Goal: Task Accomplishment & Management: Complete application form

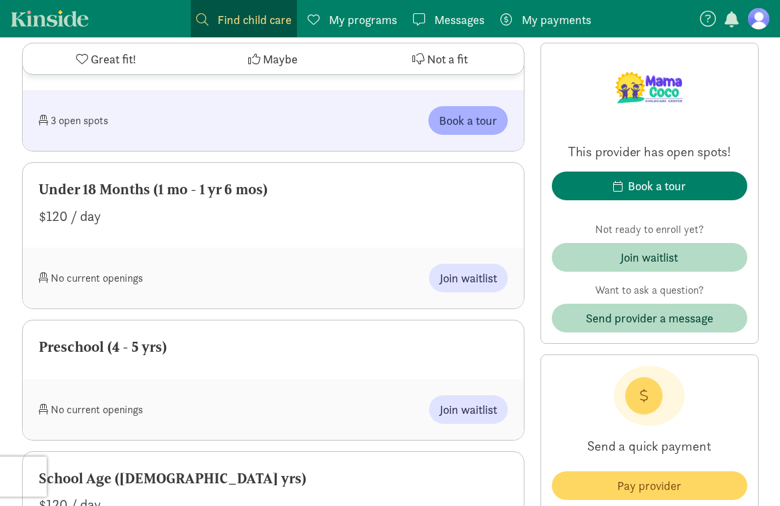
scroll to position [991, 0]
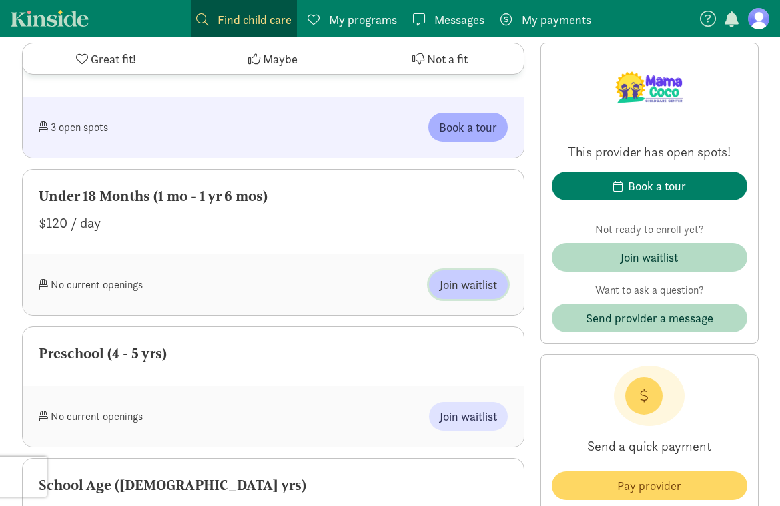
click at [490, 287] on span "Join waitlist" at bounding box center [468, 285] width 57 height 18
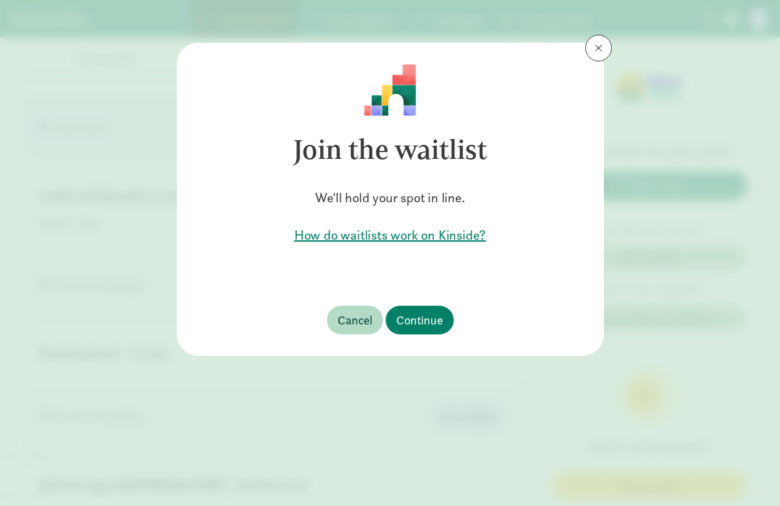
click at [418, 241] on h5 "How do waitlists work on Kinside?" at bounding box center [390, 235] width 384 height 19
click at [424, 308] on button "Continue" at bounding box center [420, 320] width 68 height 29
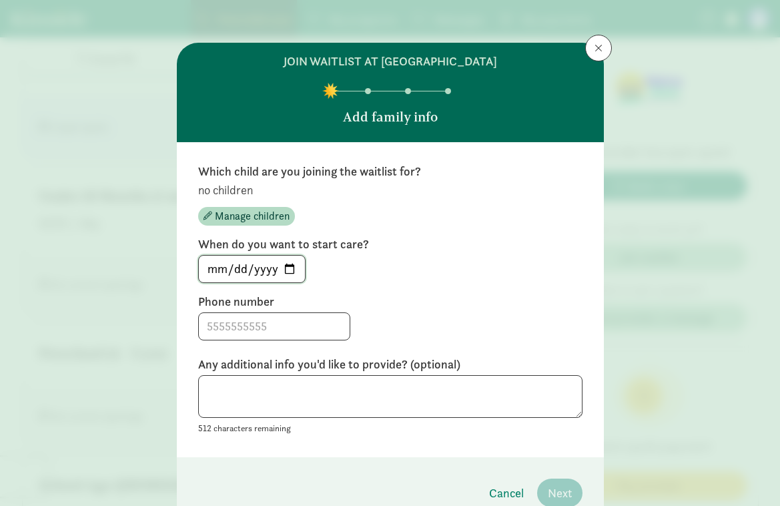
click at [292, 272] on input "[DATE]" at bounding box center [252, 269] width 106 height 27
type input "[DATE]"
click at [401, 322] on div at bounding box center [390, 326] width 384 height 28
click at [226, 334] on input at bounding box center [274, 326] width 151 height 27
type input "[PHONE_NUMBER]"
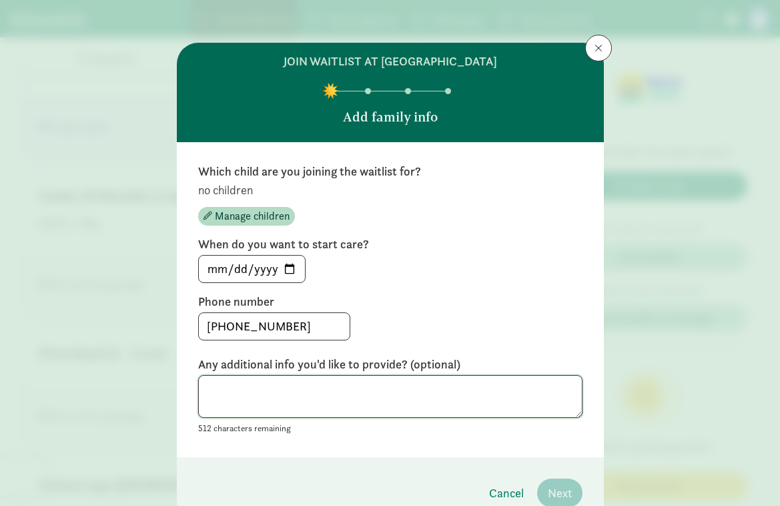
click at [229, 386] on textarea at bounding box center [390, 396] width 384 height 43
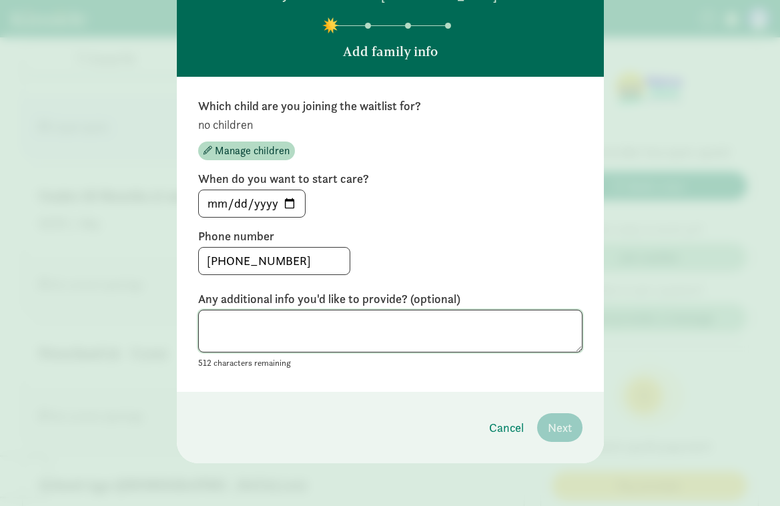
click at [352, 341] on textarea at bounding box center [390, 331] width 384 height 43
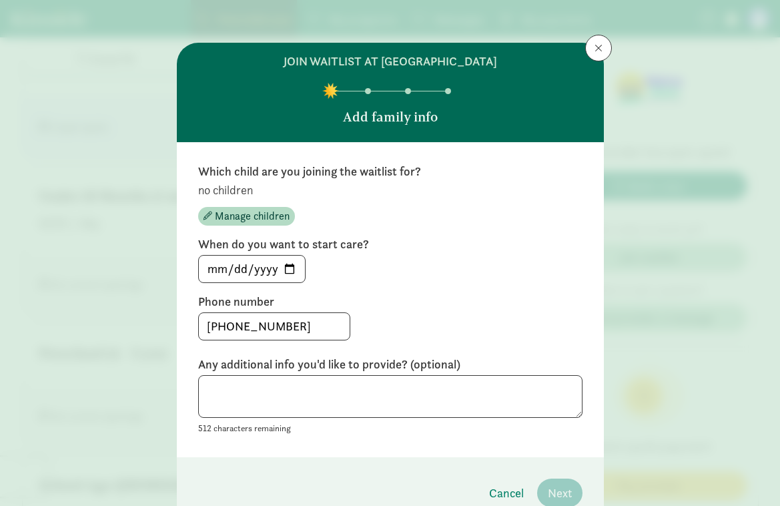
click at [227, 191] on p "no children" at bounding box center [390, 190] width 384 height 16
click at [230, 220] on span "Manage children" at bounding box center [252, 216] width 75 height 16
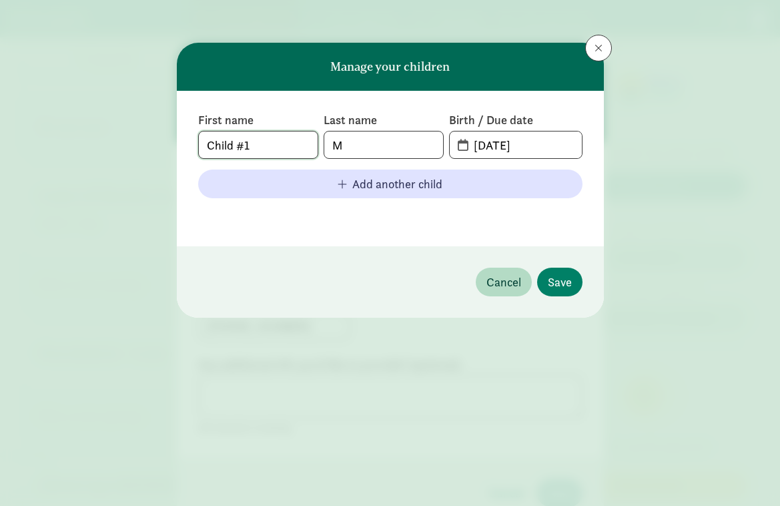
click at [278, 138] on input "Child #1" at bounding box center [258, 144] width 119 height 27
type input "Baby Girl"
type input "Montalvo"
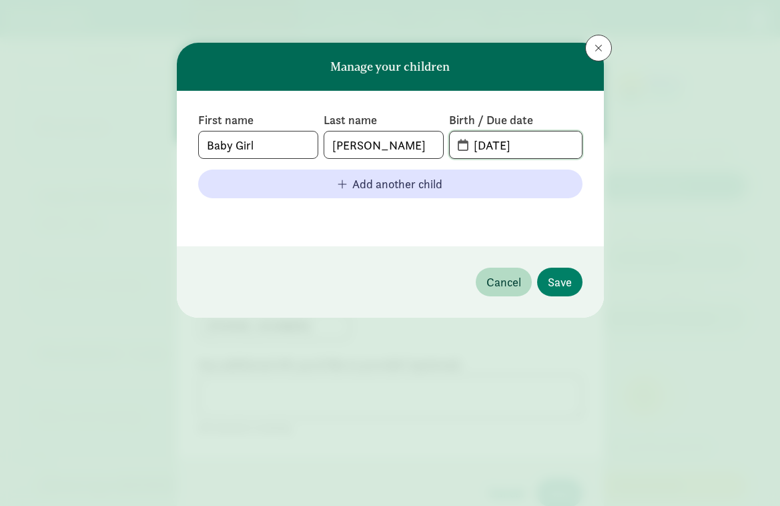
click at [494, 149] on input "09-01-2025" at bounding box center [523, 144] width 115 height 27
drag, startPoint x: 504, startPoint y: 145, endPoint x: 476, endPoint y: 144, distance: 28.7
click at [476, 144] on input "09-01-2025" at bounding box center [523, 144] width 115 height 27
type input "11-19-2025"
click at [551, 283] on span "Save" at bounding box center [560, 282] width 24 height 18
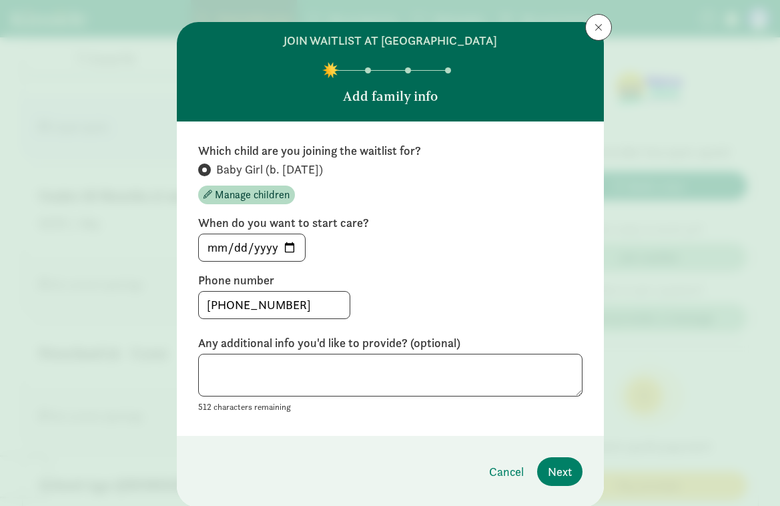
scroll to position [23, 0]
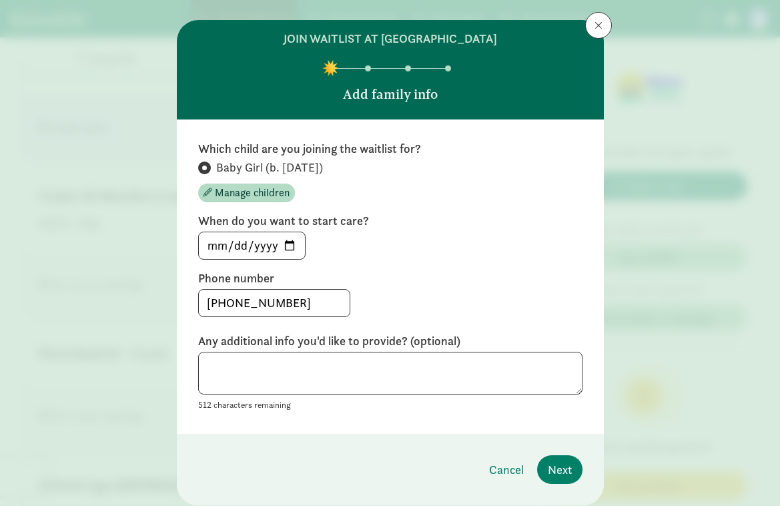
click at [326, 350] on div "Any additional info you'd like to provide? (optional) 512 characters remaining" at bounding box center [390, 373] width 384 height 80
click at [314, 362] on textarea at bounding box center [390, 373] width 384 height 43
click at [323, 368] on textarea "Looking to join waitlist for Baby Girl Montalvo who" at bounding box center [390, 373] width 384 height 43
click at [338, 366] on textarea "Looking to join waitlist for Baby Girl Montalvo who" at bounding box center [390, 373] width 384 height 43
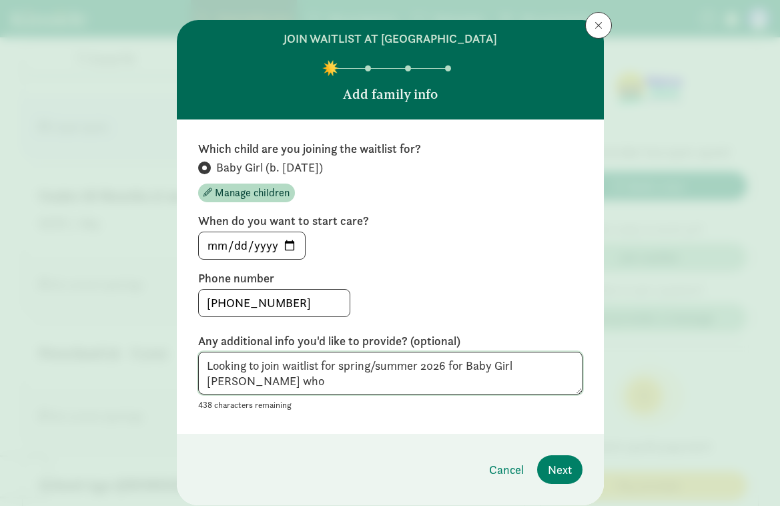
click at [230, 384] on textarea "Looking to join waitlist for spring/summer 2026 for Baby Girl Montalvo who" at bounding box center [390, 373] width 384 height 43
type textarea "Looking to join waitlist for spring/summer 2026 for Baby Girl Montalvo who is d…"
click at [558, 474] on span "Next" at bounding box center [560, 469] width 24 height 18
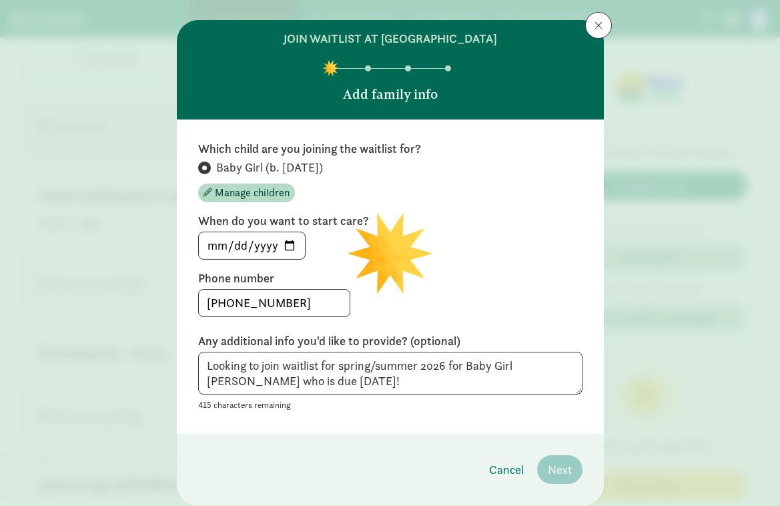
scroll to position [0, 0]
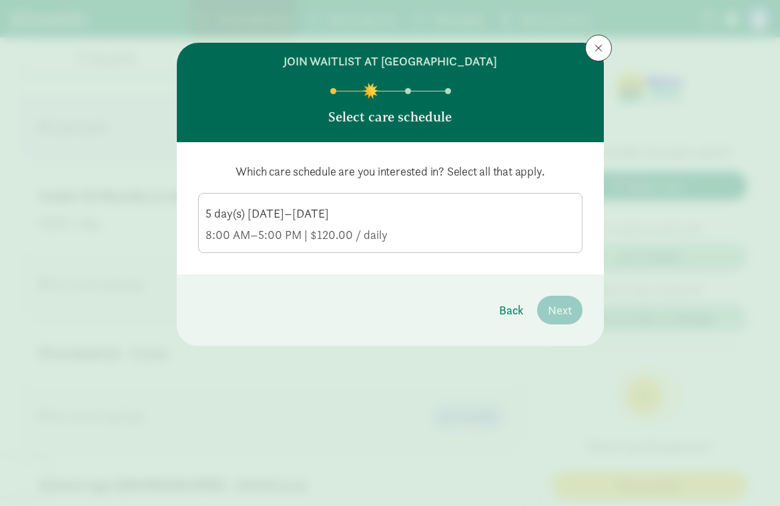
click at [339, 244] on label "5 day(s) Monday–Friday 8:00 AM–5:00 PM | $120.00 / daily" at bounding box center [390, 221] width 383 height 56
click at [0, 0] on input "5 day(s) Monday–Friday 8:00 AM–5:00 PM | $120.00 / daily" at bounding box center [0, 0] width 0 height 0
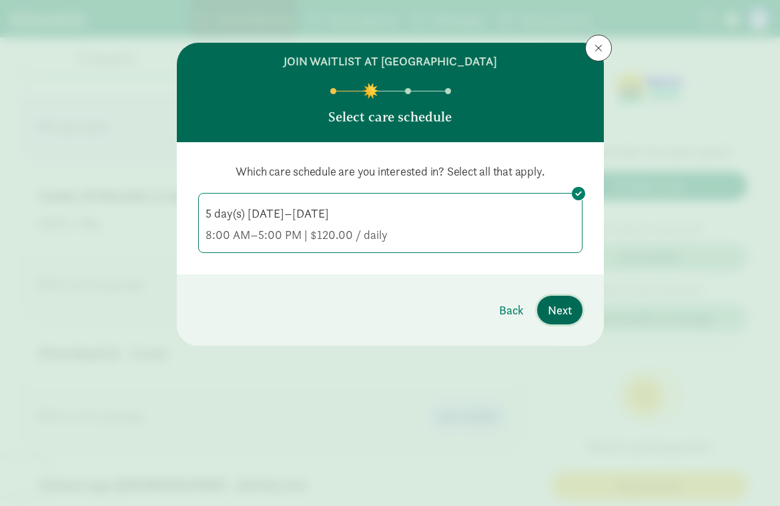
click at [556, 310] on span "Next" at bounding box center [560, 310] width 24 height 18
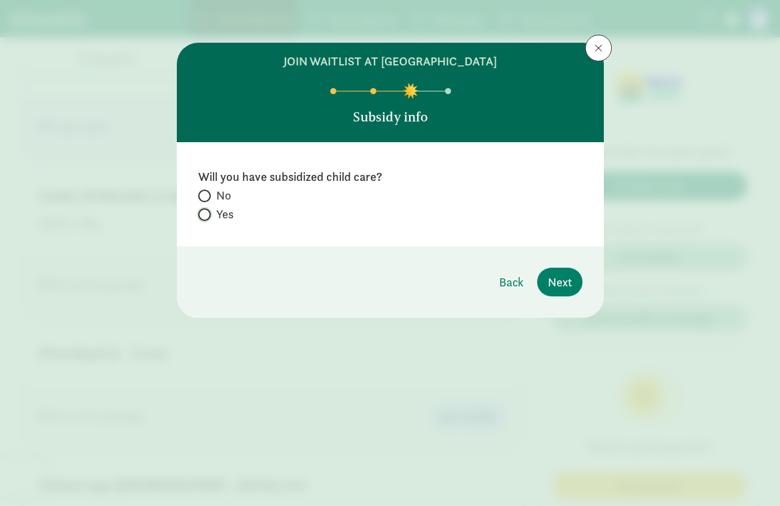
click at [205, 214] on input "Yes" at bounding box center [202, 214] width 9 height 9
radio input "true"
click at [205, 193] on input "No" at bounding box center [202, 195] width 9 height 9
radio input "true"
click at [577, 291] on button "Next" at bounding box center [559, 282] width 45 height 29
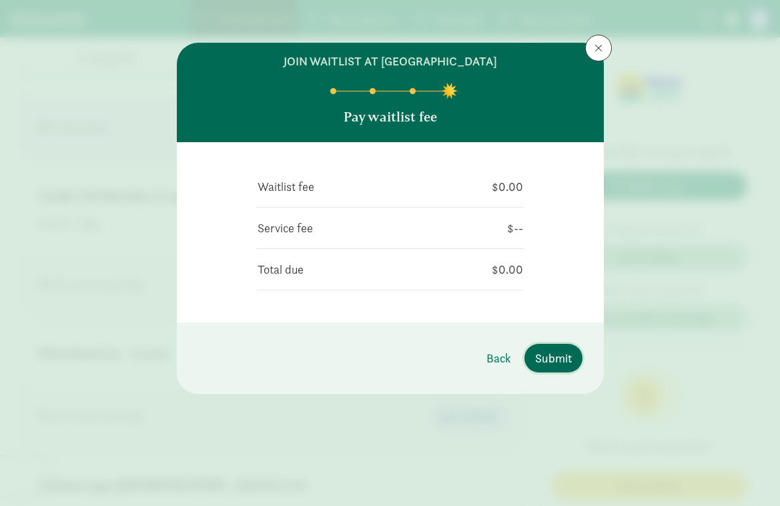
click at [550, 365] on span "Submit" at bounding box center [553, 358] width 37 height 18
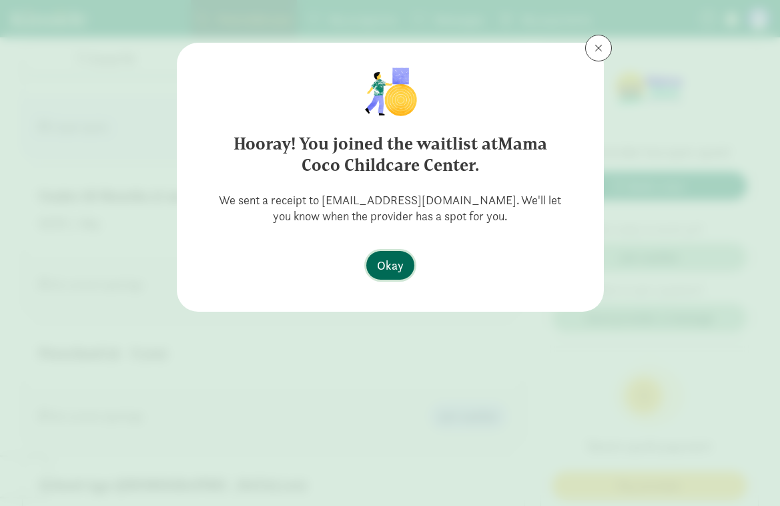
click at [393, 254] on button "Okay" at bounding box center [390, 265] width 48 height 29
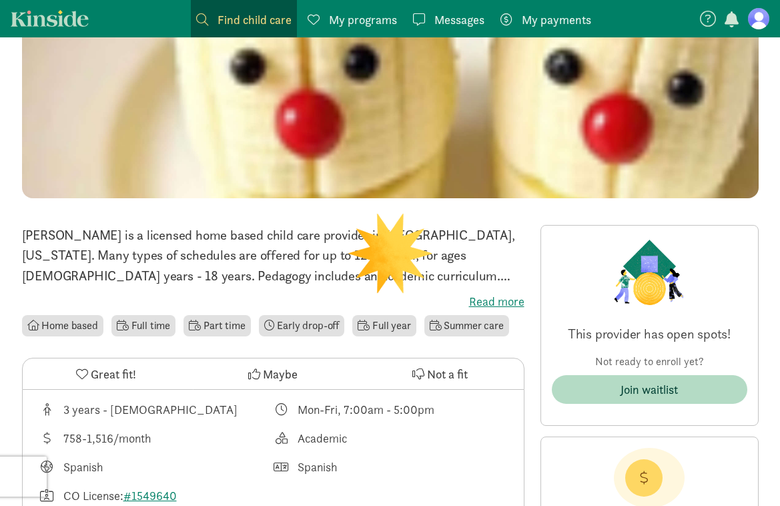
scroll to position [163, 0]
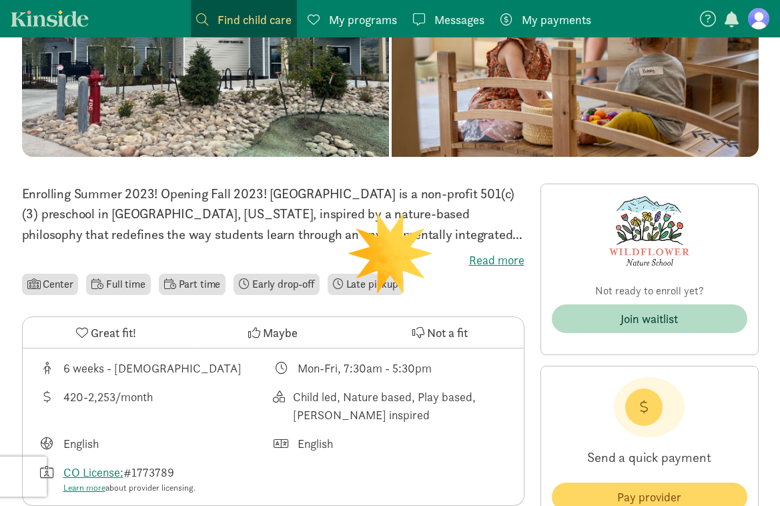
scroll to position [205, 0]
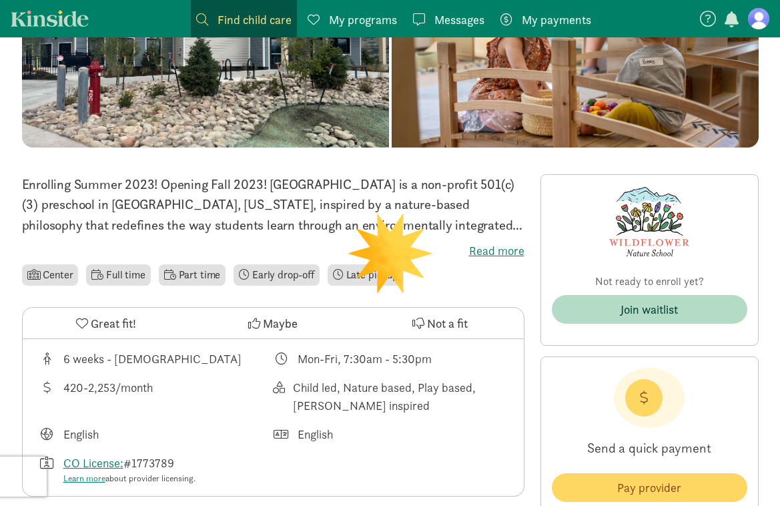
click at [502, 244] on label "Read more" at bounding box center [273, 251] width 502 height 16
click at [0, 0] on input "Read more" at bounding box center [0, 0] width 0 height 0
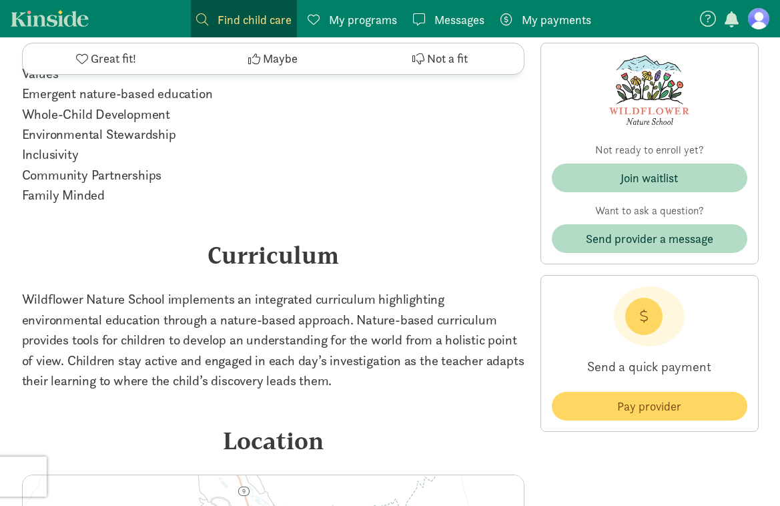
scroll to position [1667, 0]
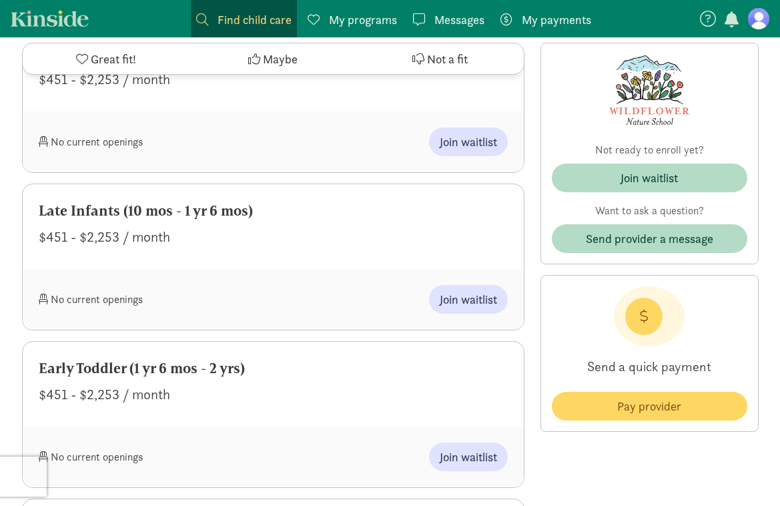
scroll to position [562, 0]
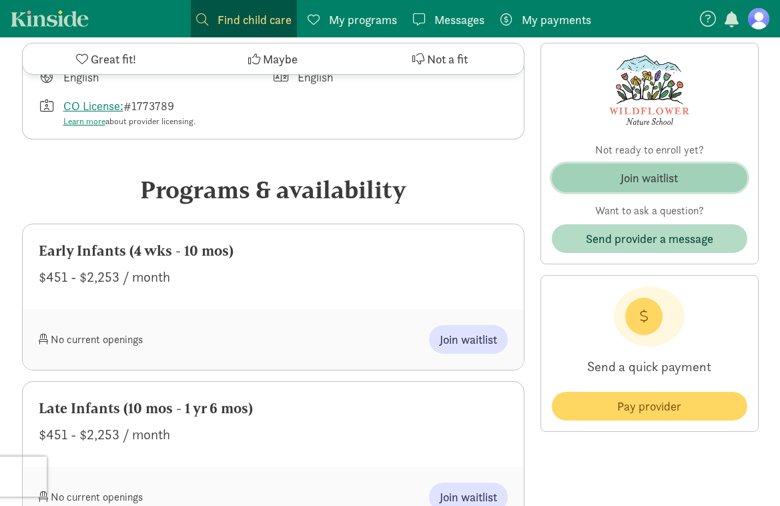
click at [629, 181] on div "Join waitlist" at bounding box center [649, 178] width 57 height 18
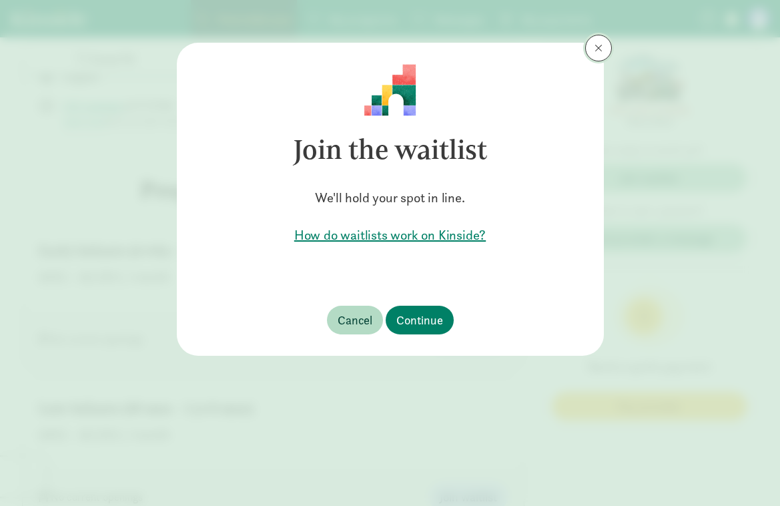
click at [603, 47] on button at bounding box center [598, 48] width 27 height 27
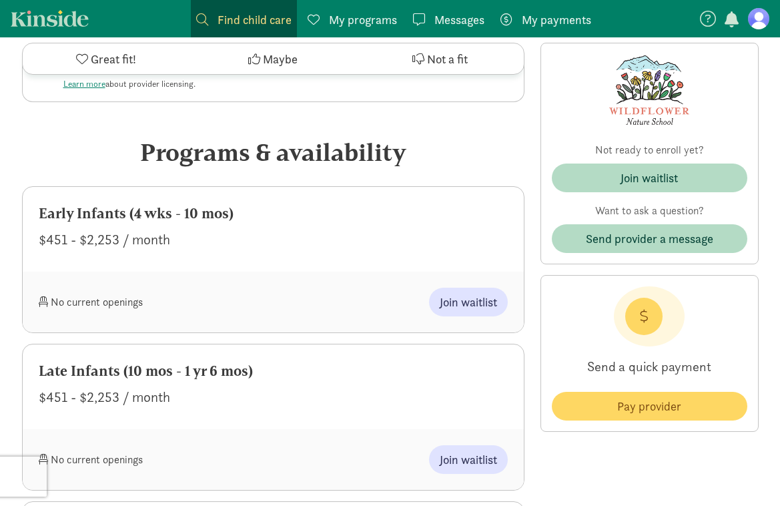
scroll to position [605, 0]
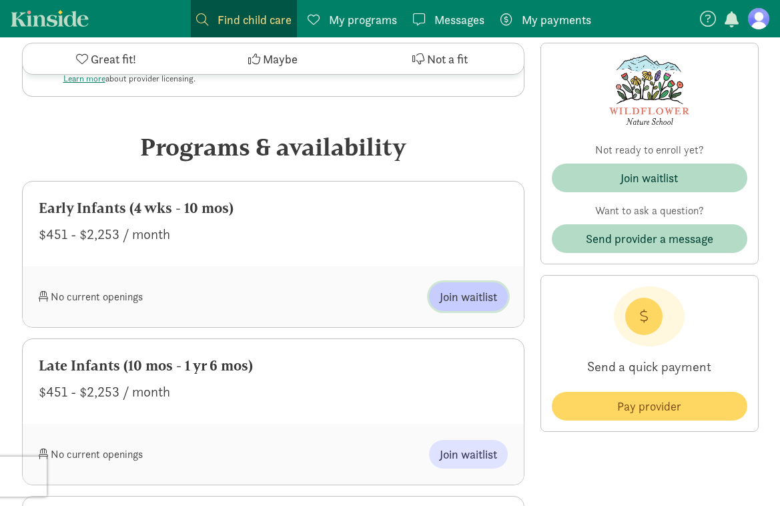
click at [452, 298] on span "Join waitlist" at bounding box center [468, 297] width 57 height 18
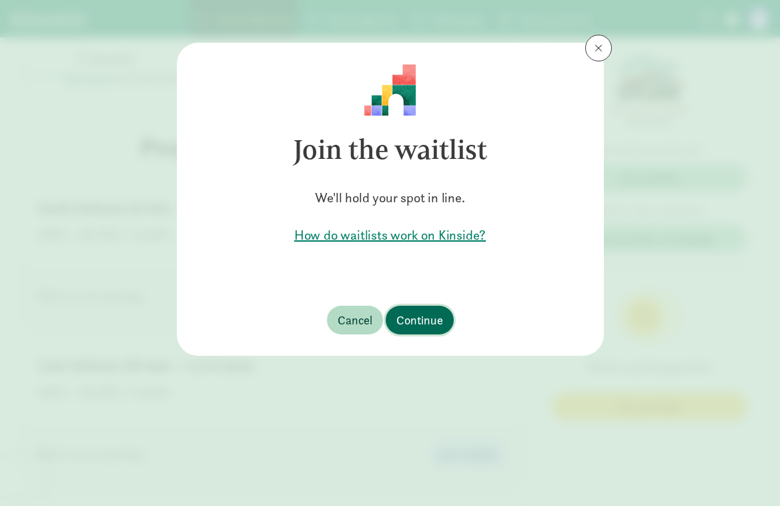
click at [426, 325] on span "Continue" at bounding box center [419, 320] width 47 height 18
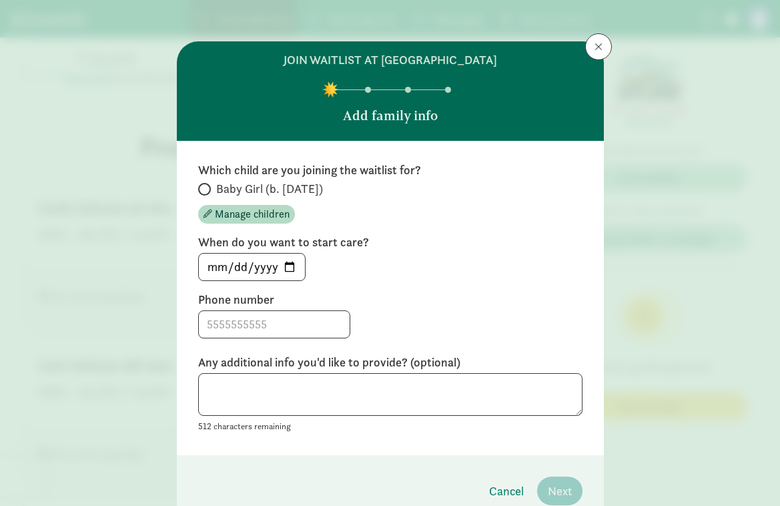
scroll to position [4, 0]
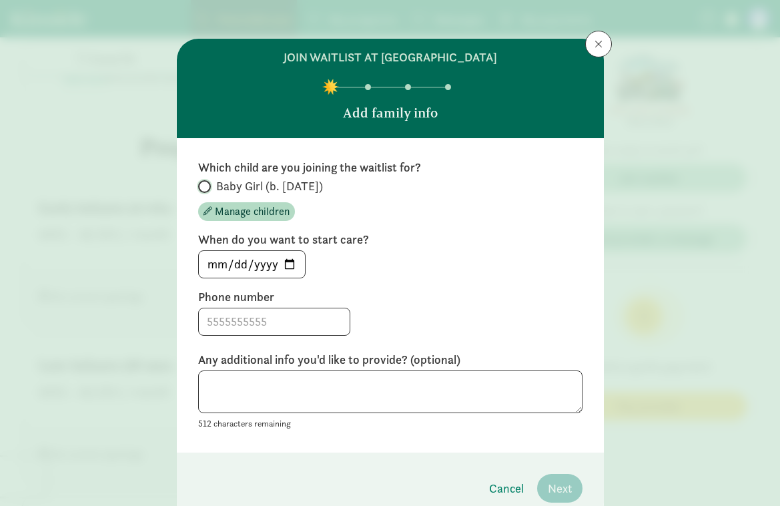
click at [203, 185] on input "Baby Girl (b. [DATE])" at bounding box center [202, 186] width 9 height 9
radio input "true"
click at [245, 267] on input "[DATE]" at bounding box center [252, 264] width 106 height 27
click at [263, 262] on input "[DATE]" at bounding box center [252, 264] width 106 height 27
type input "[DATE]"
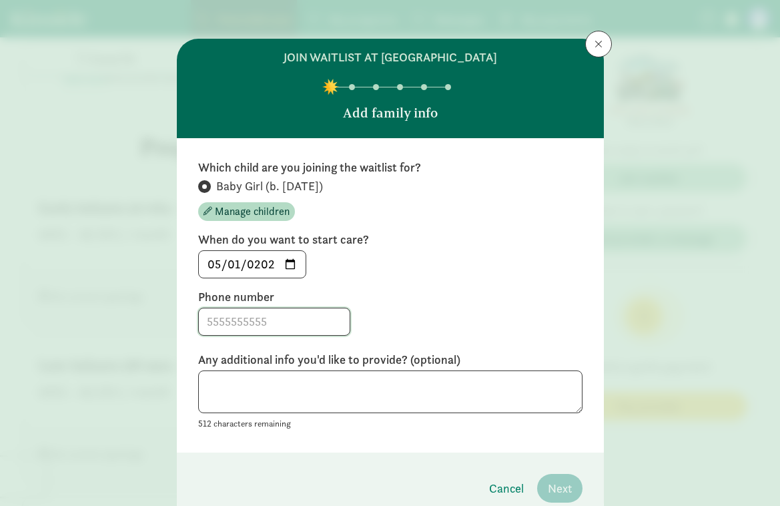
click at [254, 315] on input at bounding box center [274, 321] width 151 height 27
type input "[PHONE_NUMBER]"
click at [258, 389] on textarea at bounding box center [390, 391] width 384 height 43
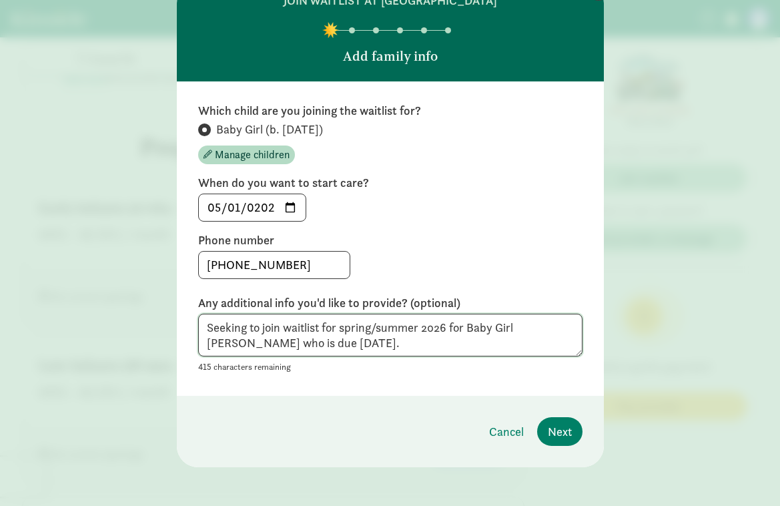
scroll to position [65, 0]
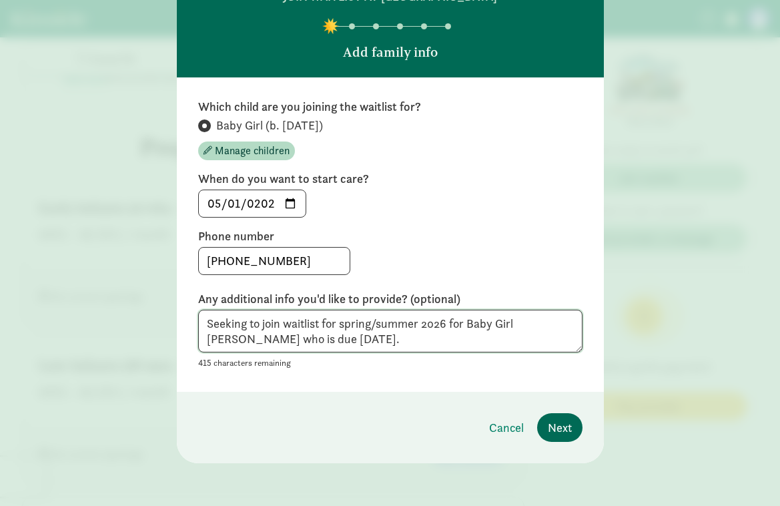
type textarea "Seeking to join waitlist for spring/summer 2026 for Baby Girl Montalvo who is d…"
click at [554, 420] on span "Next" at bounding box center [560, 427] width 24 height 18
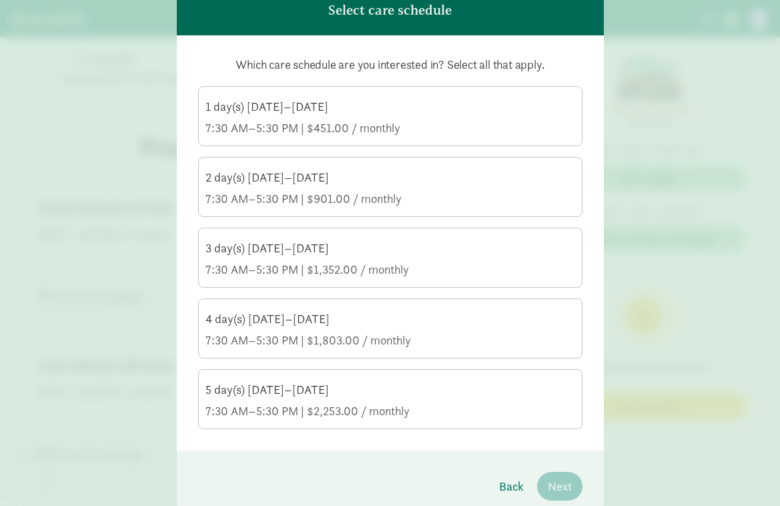
scroll to position [104, 0]
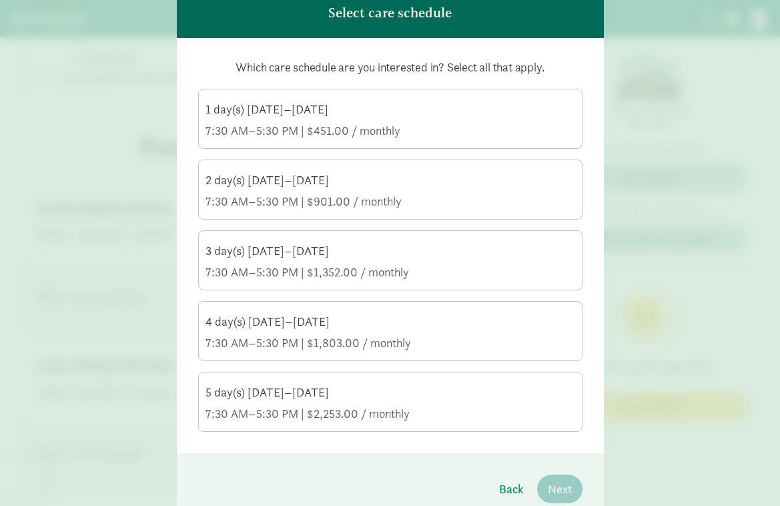
click at [240, 139] on label "1 day(s) Monday–Friday 7:30 AM–5:30 PM | $451.00 / monthly" at bounding box center [390, 117] width 383 height 56
click at [0, 0] on input "1 day(s) Monday–Friday 7:30 AM–5:30 PM | $451.00 / monthly" at bounding box center [0, 0] width 0 height 0
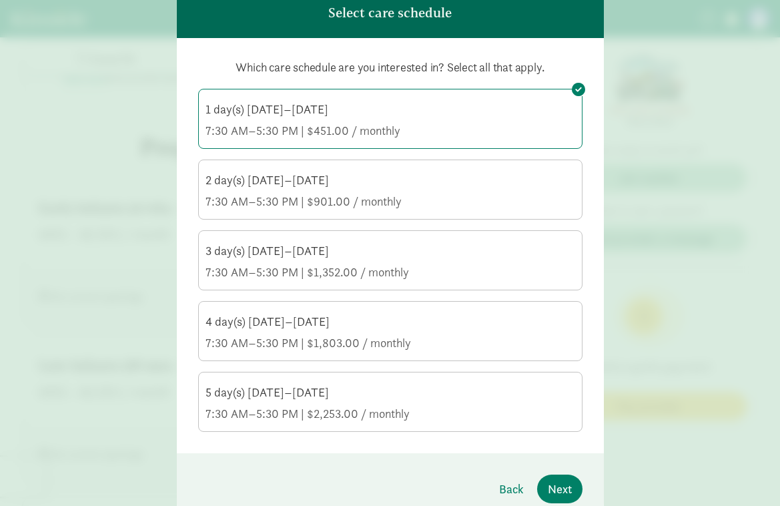
click at [238, 195] on div "7:30 AM–5:30 PM | $901.00 / monthly" at bounding box center [390, 201] width 370 height 16
click at [0, 0] on input "2 day(s) Monday–Friday 7:30 AM–5:30 PM | $901.00 / monthly" at bounding box center [0, 0] width 0 height 0
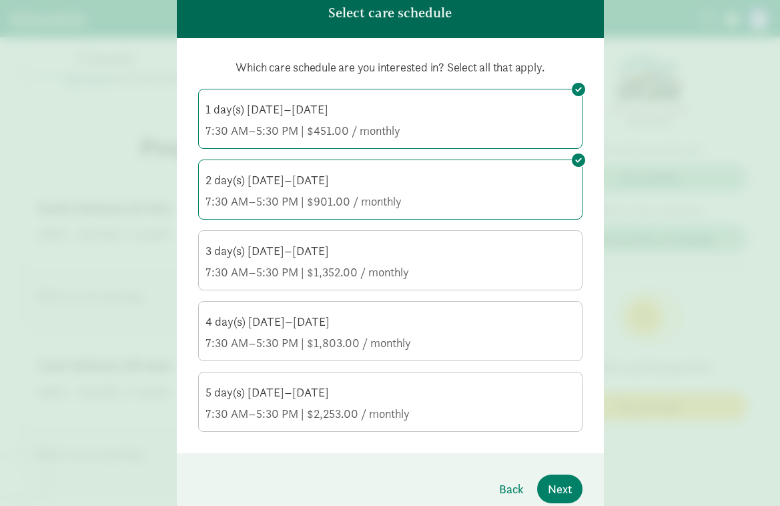
click at [240, 259] on div "3 day(s) Monday–Friday 7:30 AM–5:30 PM | $1,352.00 / monthly" at bounding box center [390, 261] width 370 height 37
click at [0, 0] on input "3 day(s) Monday–Friday 7:30 AM–5:30 PM | $1,352.00 / monthly" at bounding box center [0, 0] width 0 height 0
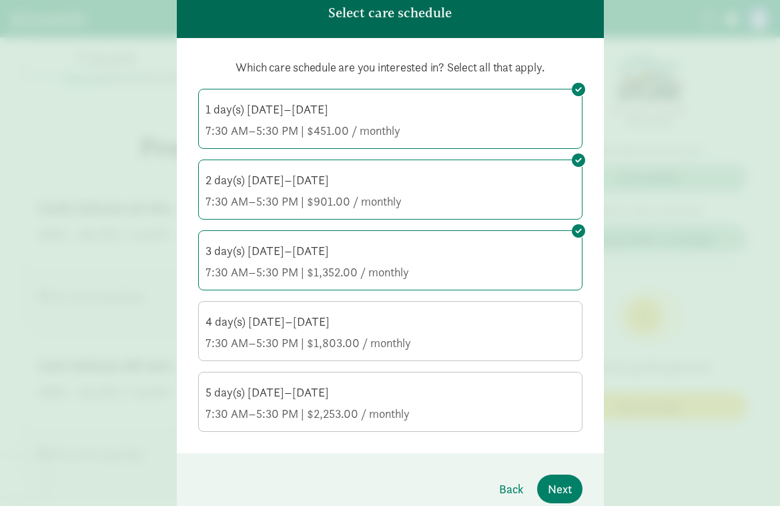
click at [246, 354] on label "4 day(s) Monday–Friday 7:30 AM–5:30 PM | $1,803.00 / monthly" at bounding box center [390, 330] width 383 height 56
click at [0, 0] on input "4 day(s) Monday–Friday 7:30 AM–5:30 PM | $1,803.00 / monthly" at bounding box center [0, 0] width 0 height 0
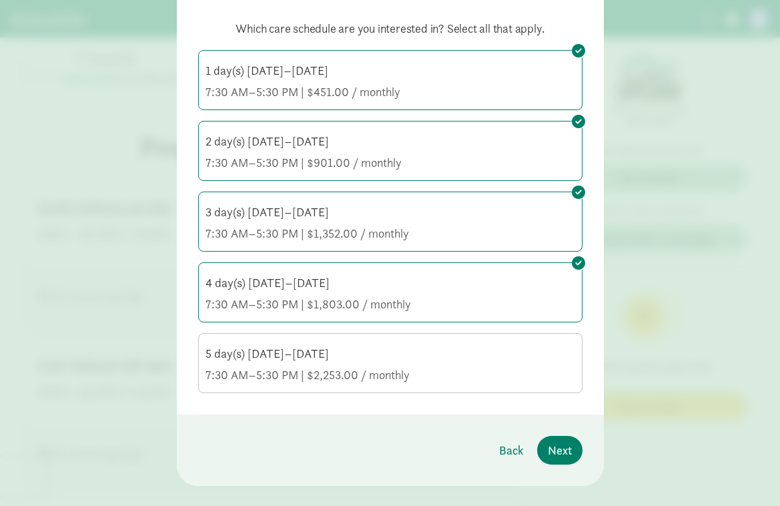
scroll to position [146, 0]
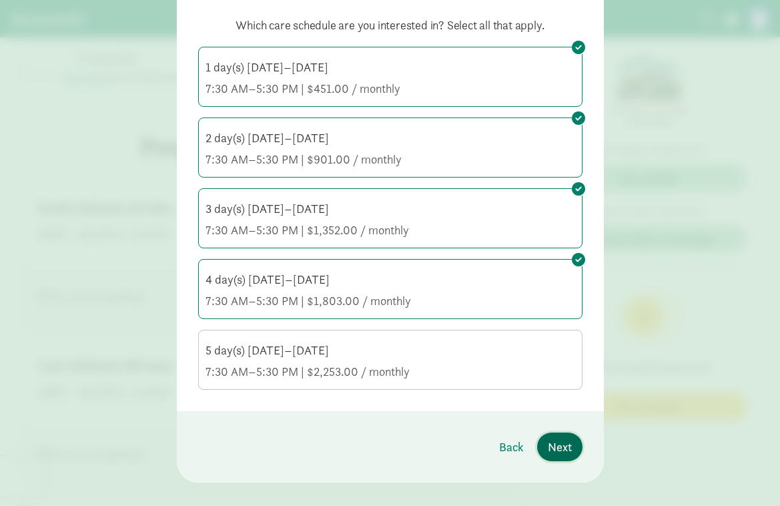
click at [568, 452] on span "Next" at bounding box center [560, 447] width 24 height 18
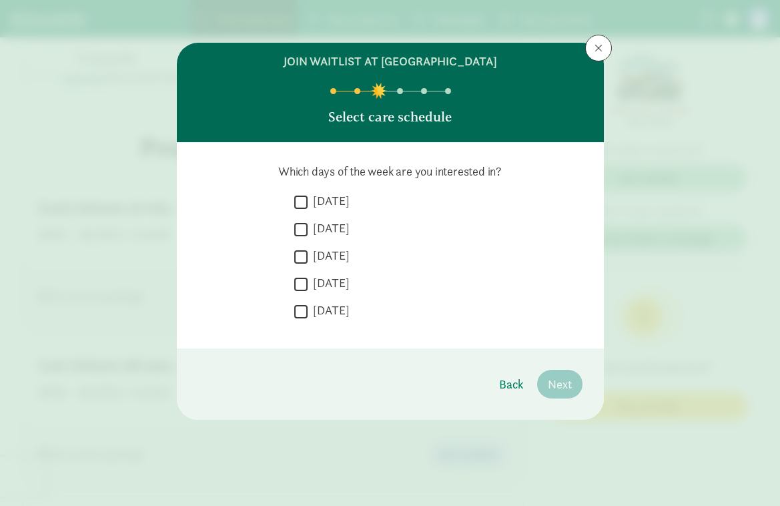
click at [300, 204] on input "Monday" at bounding box center [300, 202] width 13 height 18
checkbox input "true"
click at [301, 226] on input "Tuesday" at bounding box center [300, 229] width 13 height 18
checkbox input "true"
click at [302, 248] on input "Wednesday" at bounding box center [300, 257] width 13 height 18
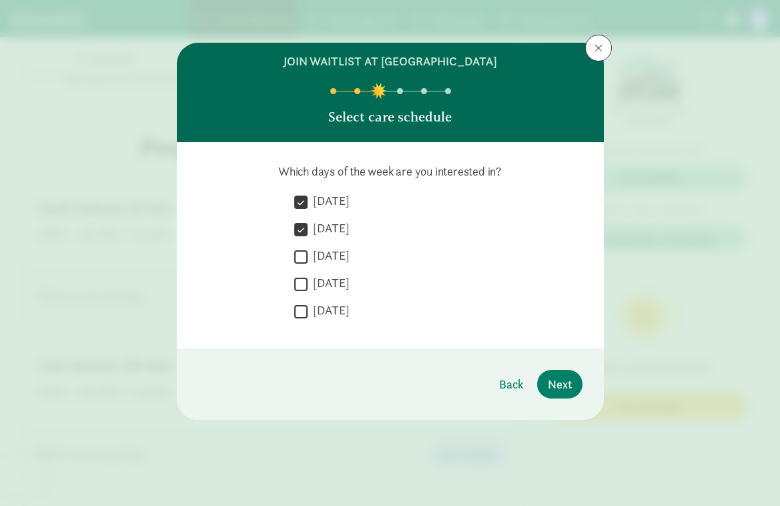
checkbox input "true"
click at [303, 276] on input "Thursday" at bounding box center [300, 284] width 13 height 18
checkbox input "true"
click at [560, 381] on span "Next" at bounding box center [560, 384] width 24 height 18
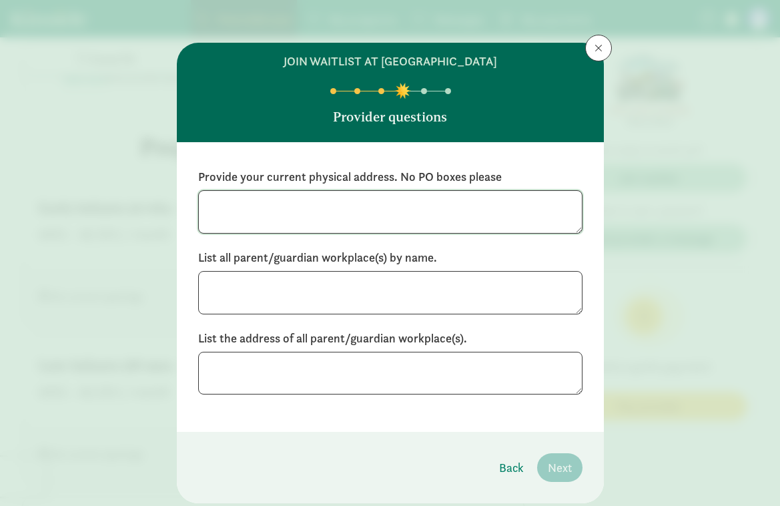
click at [346, 196] on textarea at bounding box center [390, 211] width 384 height 43
type textarea "907 Lakepoint Circle Unit A Frisco, CO 80443"
click at [276, 288] on textarea at bounding box center [390, 292] width 384 height 43
type textarea "Smile Doctors The Lloyd Group"
click at [230, 366] on textarea at bounding box center [390, 373] width 384 height 43
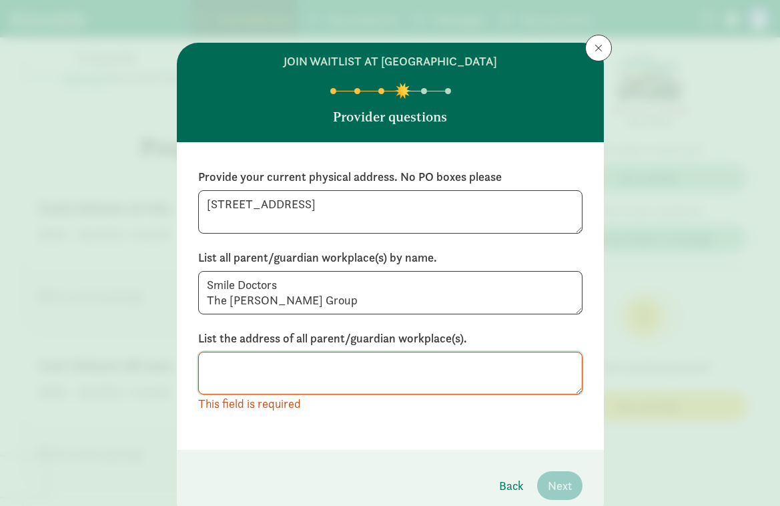
click at [222, 362] on textarea at bounding box center [390, 373] width 384 height 43
paste textarea "984 N 10 Mile Dr Suite 101, Frisco, CO 80443"
type textarea "984 N 10 Mile Dr Suite 101, Frisco, CO 80443"
paste textarea "984 N 10 Mile Dr Suite 101, Frisco, CO 80443"
click at [306, 388] on textarea "984 N 10 Mile Dr Suite 101, Frisco, CO 80443" at bounding box center [390, 373] width 384 height 43
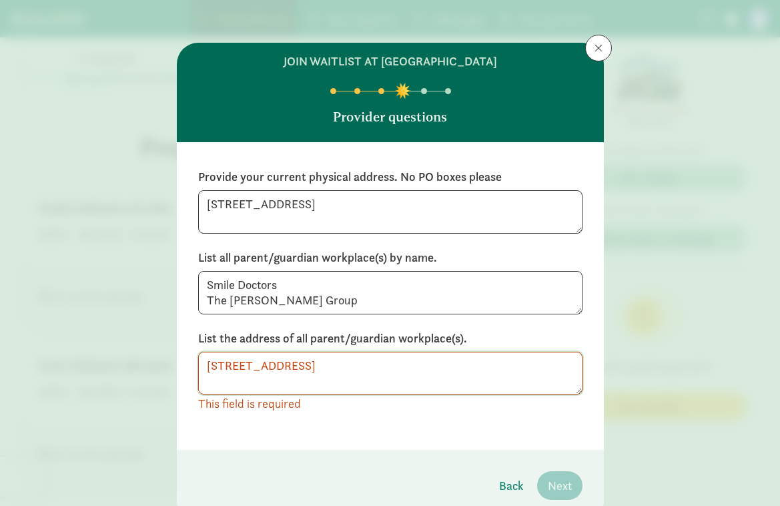
click at [272, 378] on textarea "984 N 10 Mile Dr Suite 101, Frisco, CO 80443" at bounding box center [390, 373] width 384 height 43
click at [471, 369] on textarea "984 N 10 Mile Dr Suite 101, Frisco, CO 80443" at bounding box center [390, 373] width 384 height 43
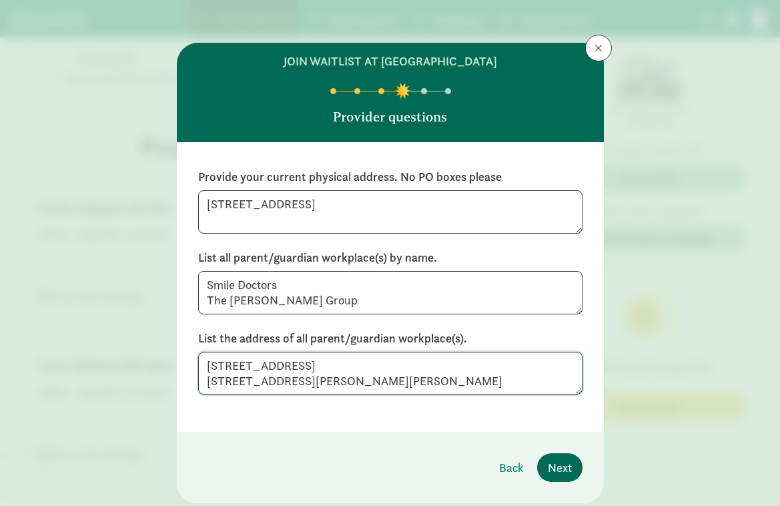
type textarea "984 N 10 Mile Dr Suite 101, Frisco, CO 80443 325 Lake Dillon Drive Dillon, CO 8…"
click at [556, 471] on span "Next" at bounding box center [560, 467] width 24 height 18
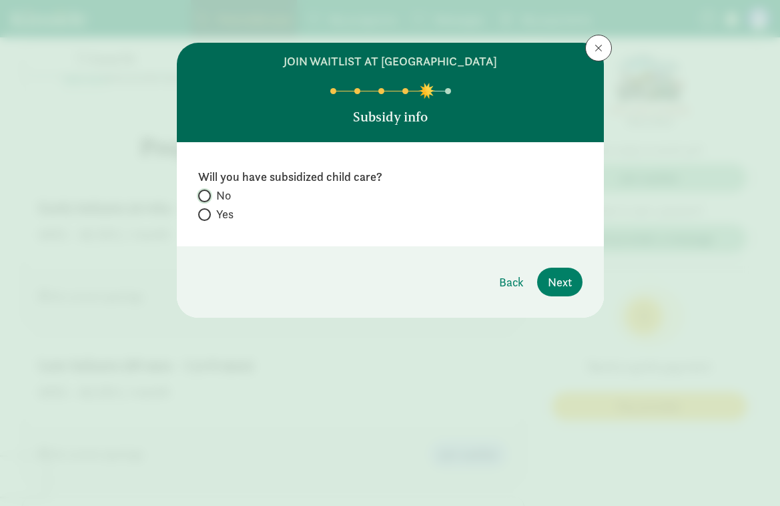
click at [205, 198] on input "No" at bounding box center [202, 195] width 9 height 9
radio input "true"
click at [554, 292] on button "Next" at bounding box center [559, 282] width 45 height 29
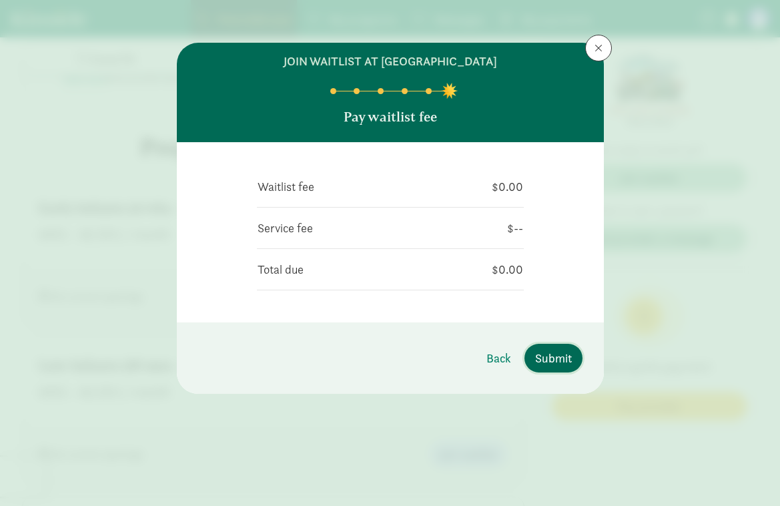
click at [543, 354] on span "Submit" at bounding box center [553, 358] width 37 height 18
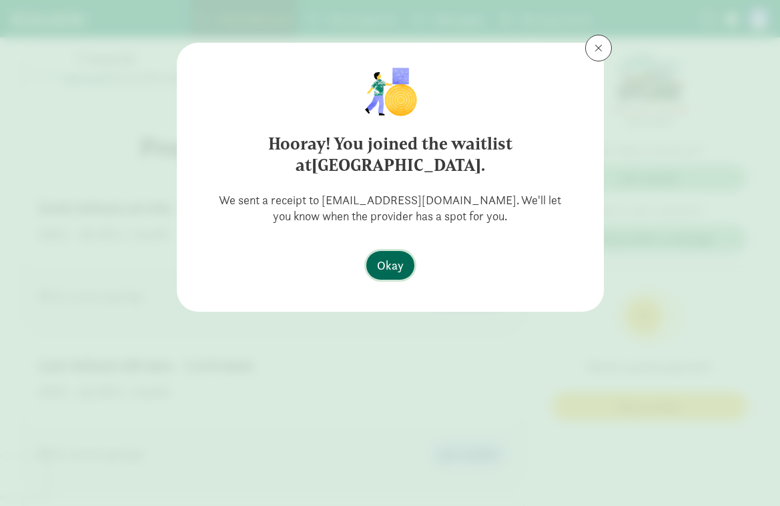
click at [396, 271] on span "Okay" at bounding box center [390, 265] width 27 height 18
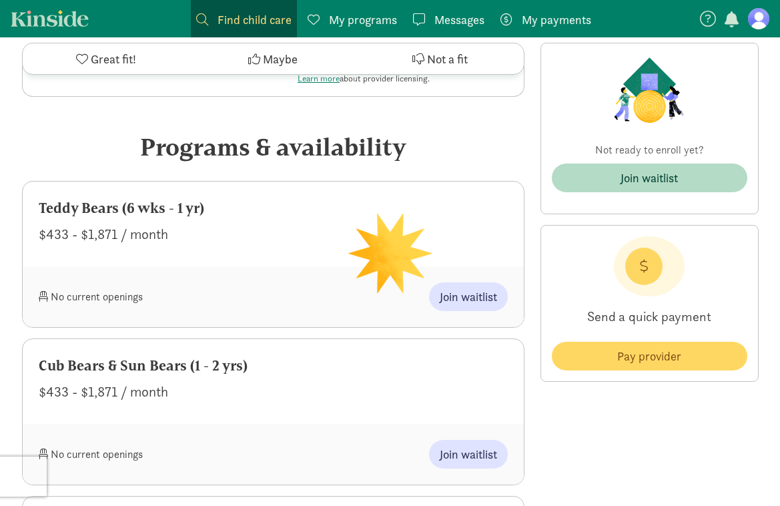
scroll to position [496, 0]
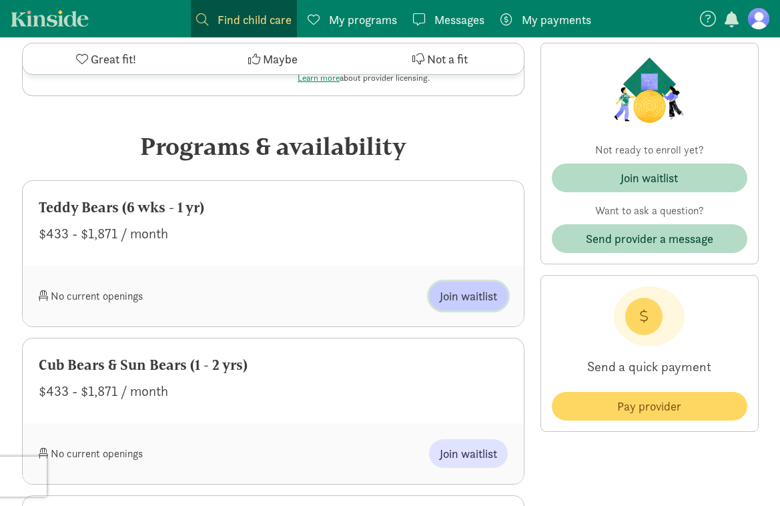
click at [450, 289] on span "Join waitlist" at bounding box center [468, 296] width 57 height 18
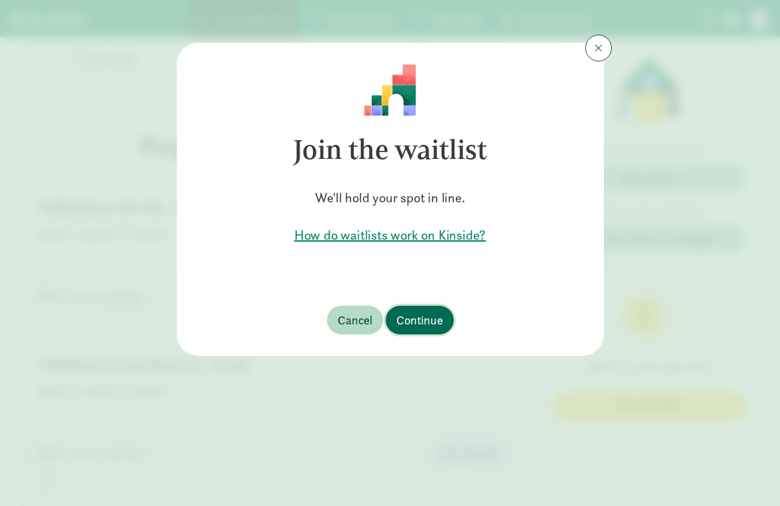
click at [428, 321] on span "Continue" at bounding box center [419, 320] width 47 height 18
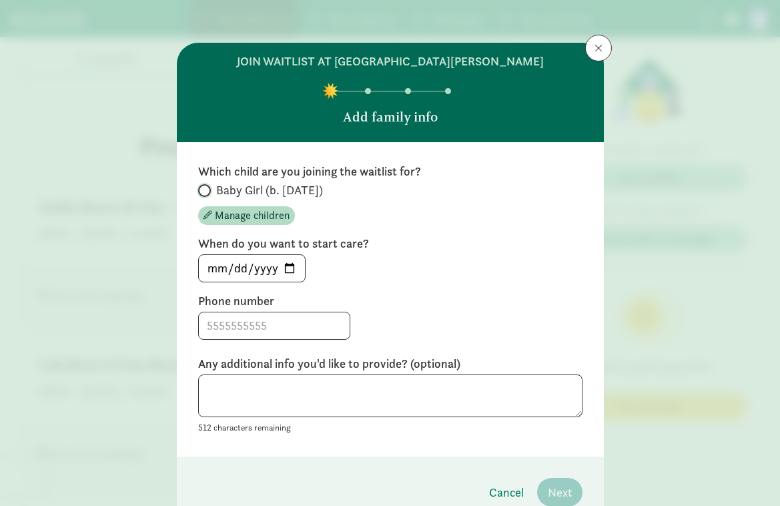
click at [205, 187] on input "Baby Girl (b. [DATE])" at bounding box center [202, 190] width 9 height 9
radio input "true"
click at [222, 266] on input "[DATE]" at bounding box center [252, 268] width 106 height 27
click at [232, 322] on input at bounding box center [274, 325] width 151 height 27
click at [269, 266] on input "2025-05-01" at bounding box center [252, 268] width 106 height 27
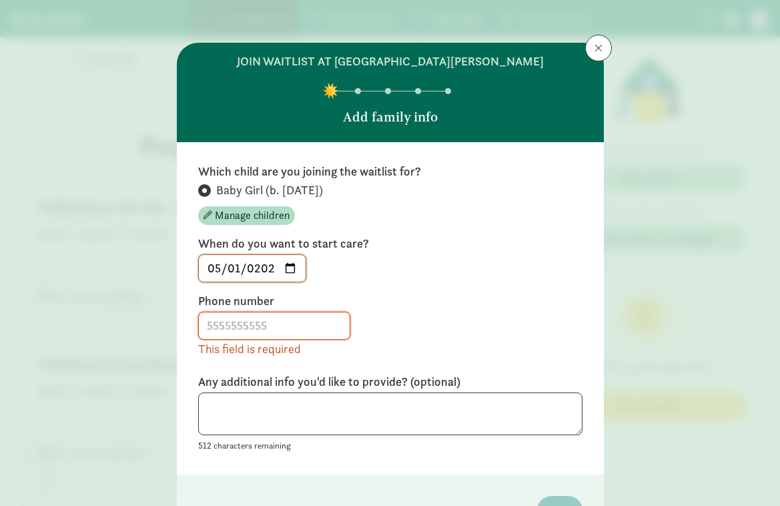
type input "2026-05-01"
click at [262, 330] on input at bounding box center [274, 325] width 151 height 27
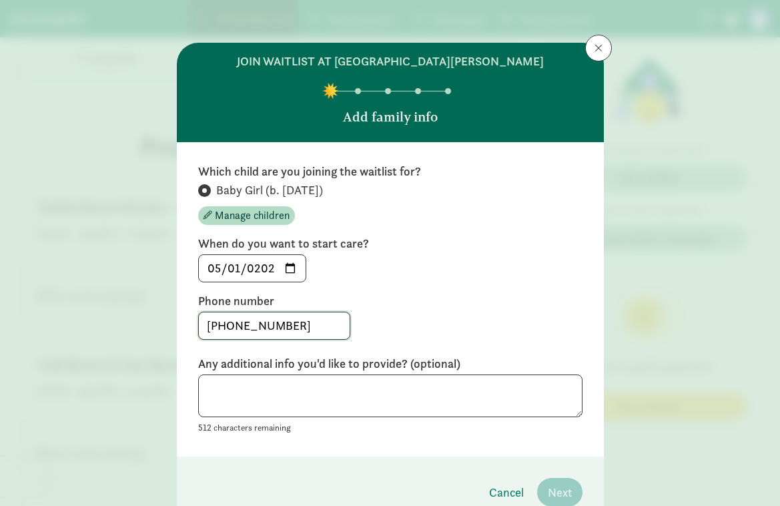
type input "303-847-5702"
click at [262, 397] on textarea at bounding box center [390, 395] width 384 height 43
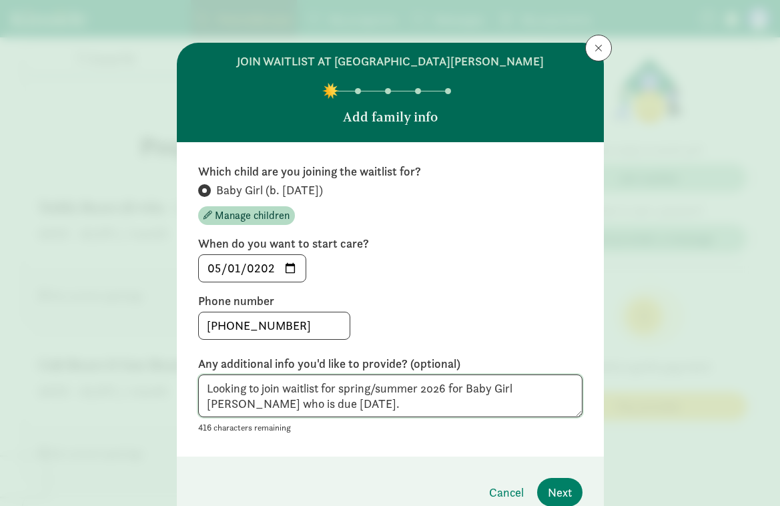
click at [280, 396] on textarea "Looking to join waitlist for spring/summer 2026 for Baby Girl Montalvo who is d…" at bounding box center [390, 395] width 384 height 43
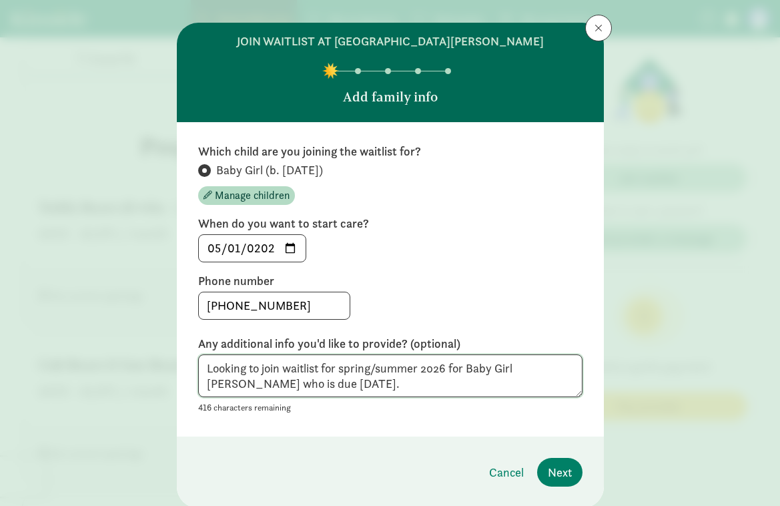
scroll to position [22, 0]
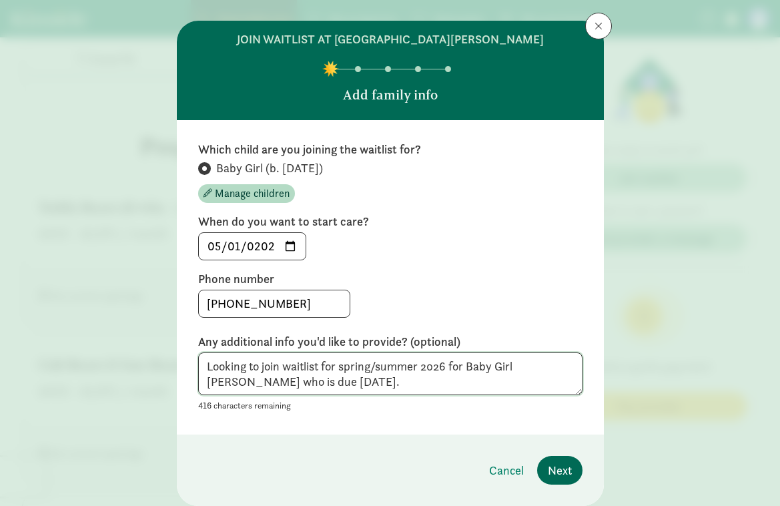
type textarea "Looking to join waitlist for spring/summer 2026 for Baby Girl Montalvo who is d…"
click at [551, 466] on span "Next" at bounding box center [560, 470] width 24 height 18
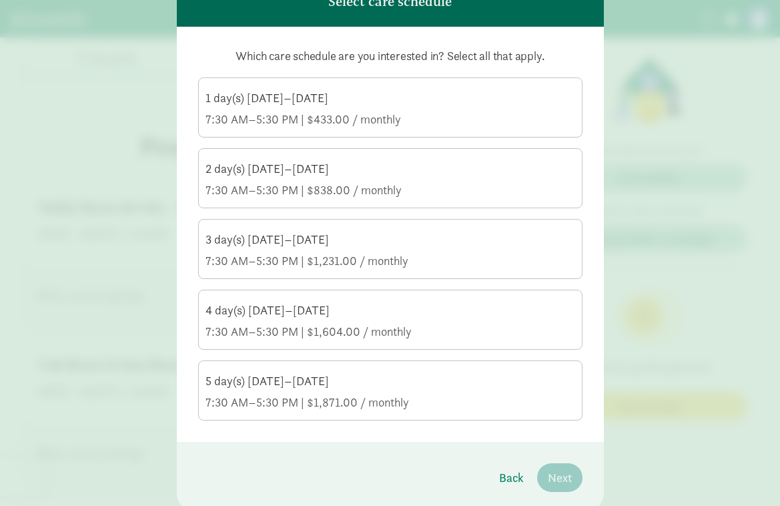
scroll to position [165, 0]
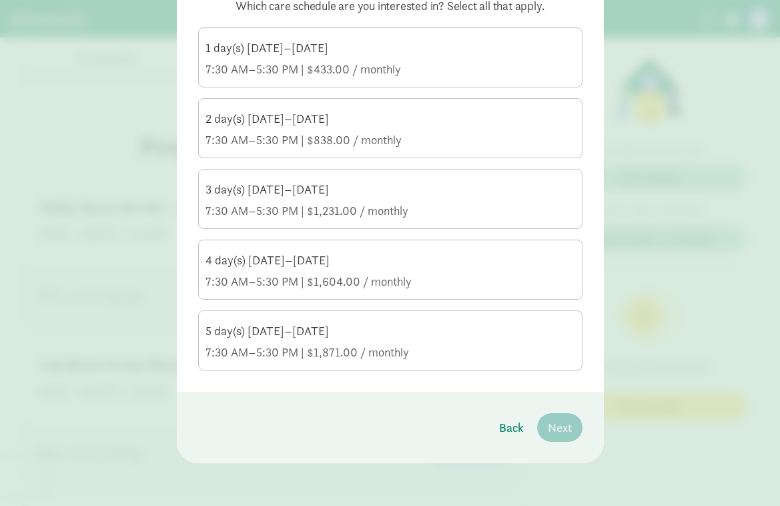
click at [253, 63] on div "7:30 AM–5:30 PM | $433.00 / monthly" at bounding box center [390, 69] width 370 height 16
click at [0, 0] on input "1 day(s) Monday–Friday 7:30 AM–5:30 PM | $433.00 / monthly" at bounding box center [0, 0] width 0 height 0
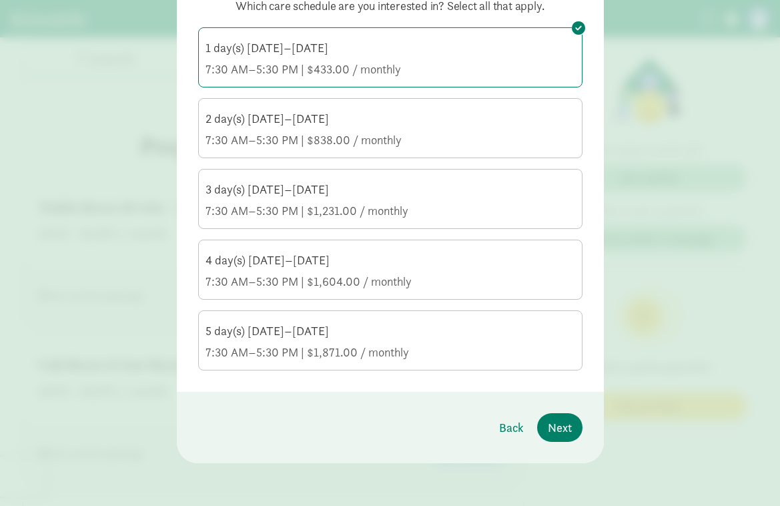
click at [245, 135] on div "7:30 AM–5:30 PM | $838.00 / monthly" at bounding box center [390, 140] width 370 height 16
click at [0, 0] on input "2 day(s) Monday–Friday 7:30 AM–5:30 PM | $838.00 / monthly" at bounding box center [0, 0] width 0 height 0
click at [244, 193] on div "3 day(s) Monday–Friday" at bounding box center [390, 189] width 370 height 16
click at [0, 0] on input "3 day(s) Monday–Friday 7:30 AM–5:30 PM | $1,231.00 / monthly" at bounding box center [0, 0] width 0 height 0
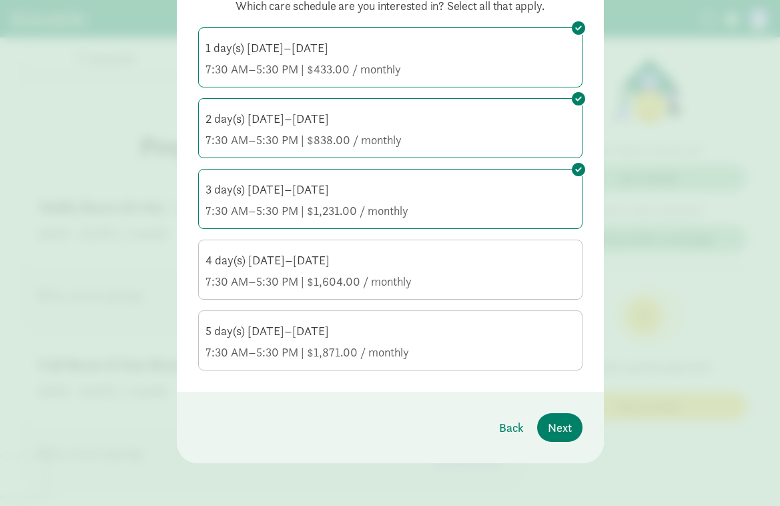
click at [248, 276] on div "7:30 AM–5:30 PM | $1,604.00 / monthly" at bounding box center [390, 282] width 370 height 16
click at [0, 0] on input "4 day(s) Monday–Friday 7:30 AM–5:30 PM | $1,604.00 / monthly" at bounding box center [0, 0] width 0 height 0
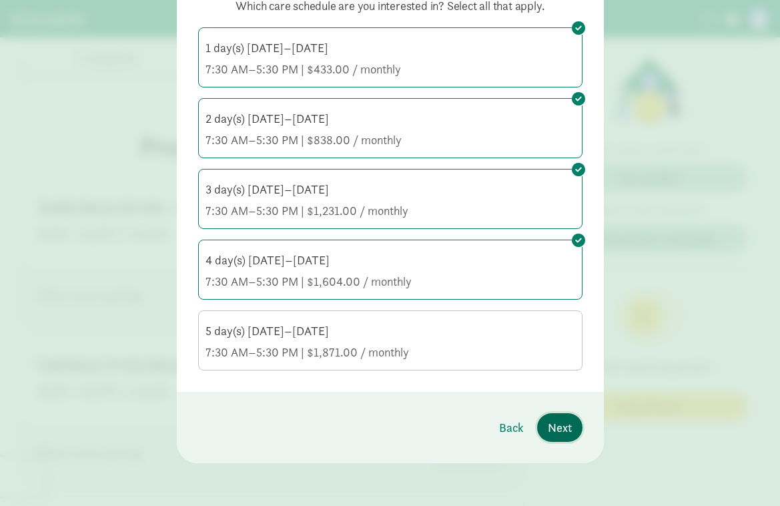
click at [564, 430] on span "Next" at bounding box center [560, 427] width 24 height 18
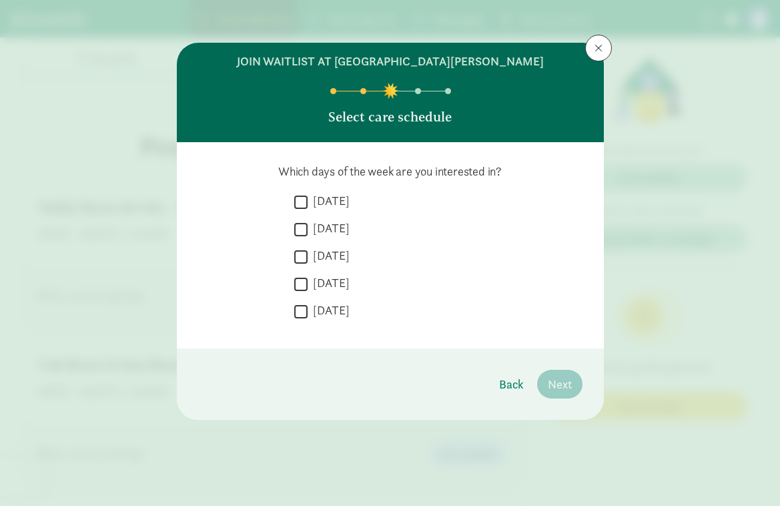
click at [295, 206] on input "Monday" at bounding box center [300, 202] width 13 height 18
checkbox input "true"
click at [300, 230] on input "Tuesday" at bounding box center [300, 229] width 13 height 18
checkbox input "true"
click at [302, 252] on input "Wednesday" at bounding box center [300, 257] width 13 height 18
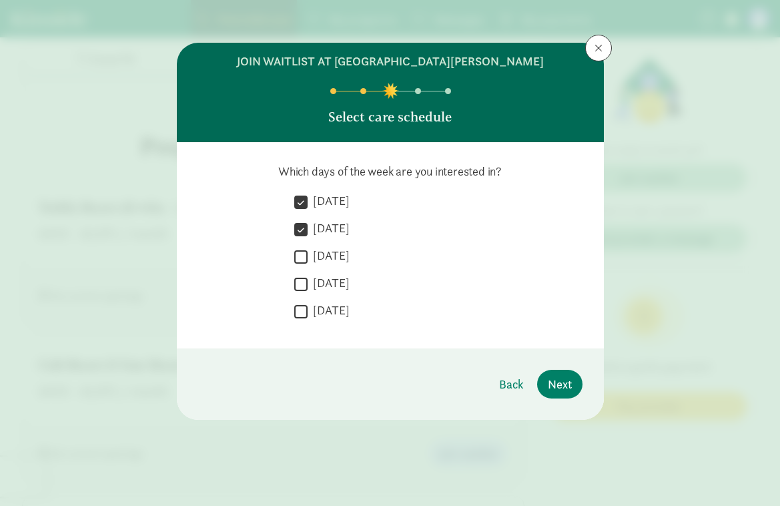
checkbox input "true"
click at [305, 283] on input "Thursday" at bounding box center [300, 284] width 13 height 18
checkbox input "true"
click at [558, 389] on span "Next" at bounding box center [560, 384] width 24 height 18
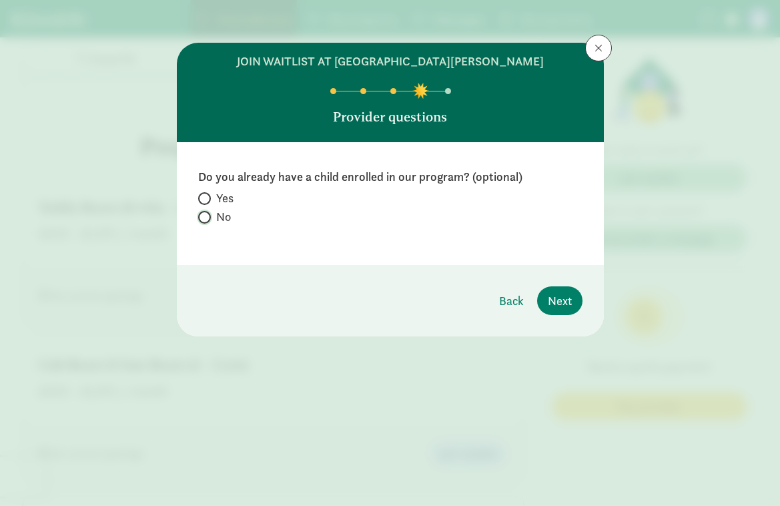
click at [202, 213] on input "No" at bounding box center [202, 217] width 9 height 9
radio input "true"
click at [566, 309] on span "Next" at bounding box center [560, 301] width 24 height 18
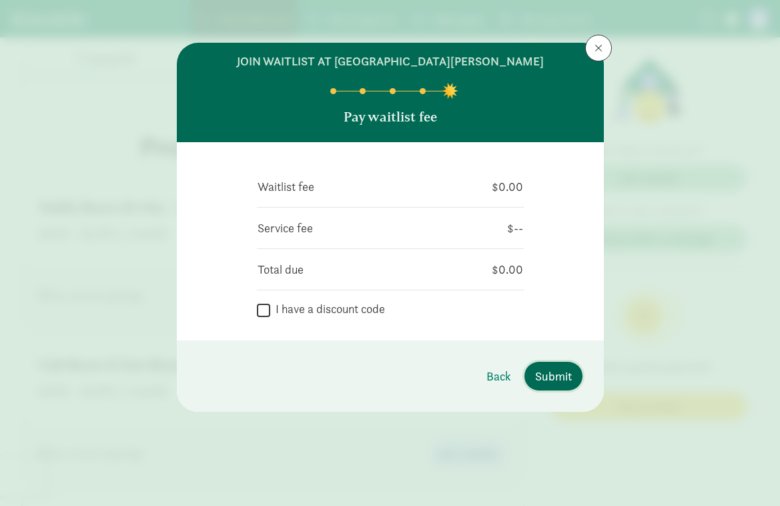
click at [554, 378] on span "Submit" at bounding box center [553, 376] width 37 height 18
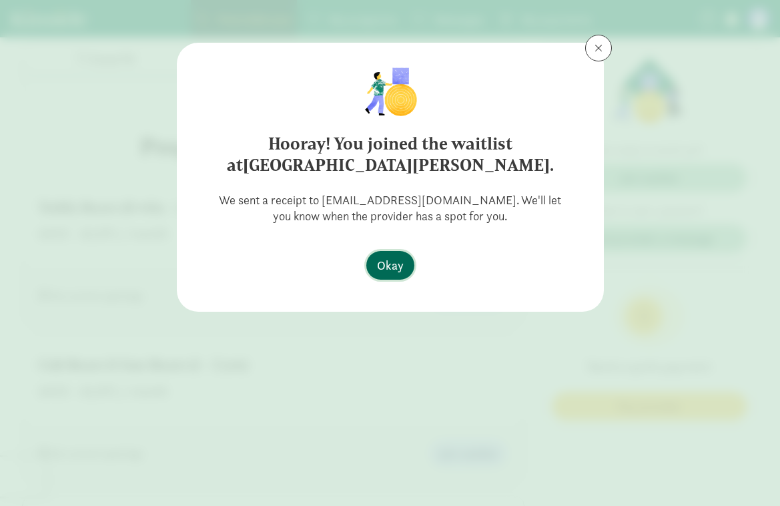
click at [395, 270] on span "Okay" at bounding box center [390, 265] width 27 height 18
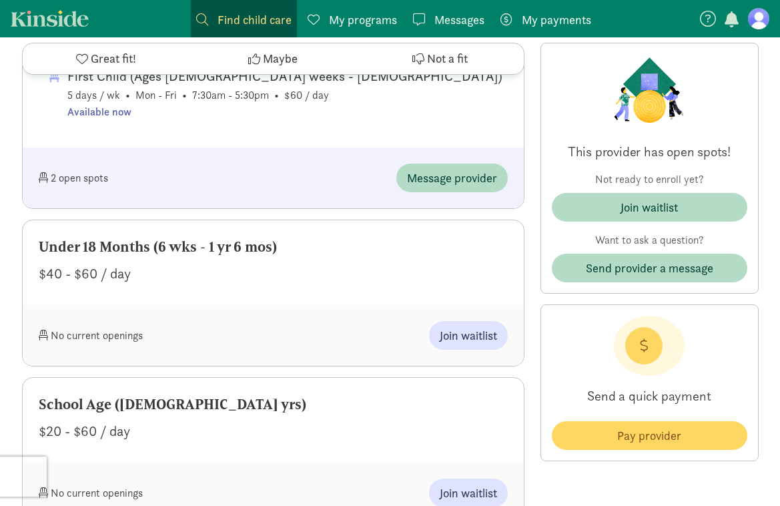
scroll to position [1092, 0]
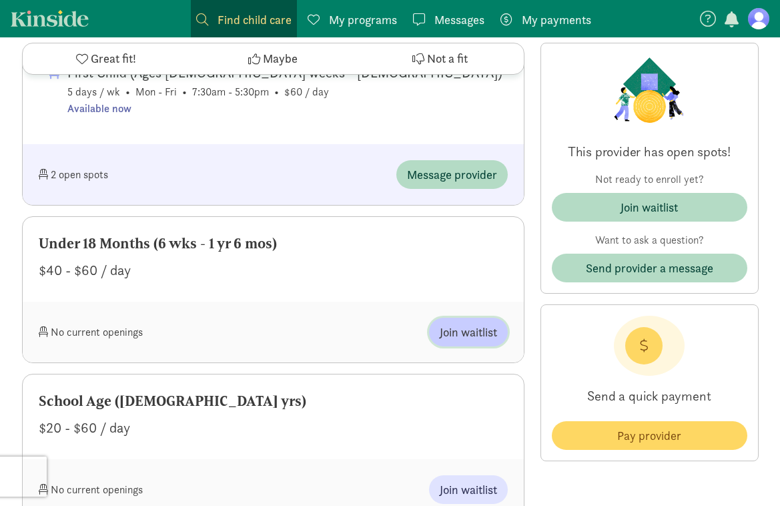
click at [460, 323] on span "Join waitlist" at bounding box center [468, 332] width 57 height 18
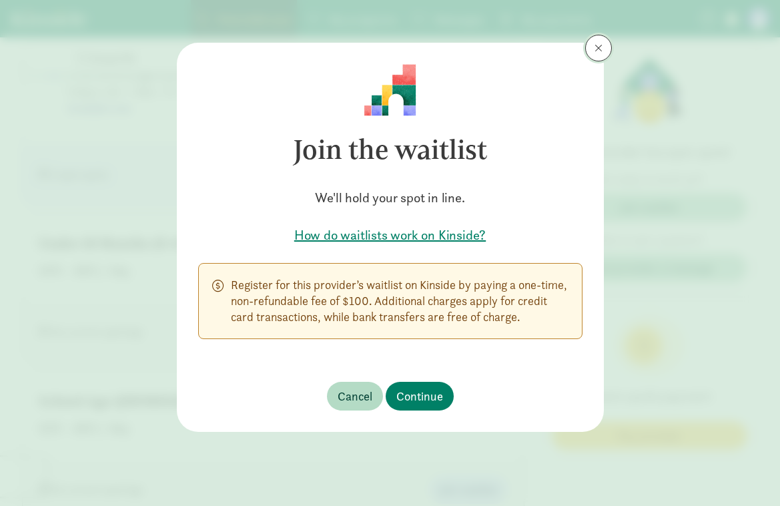
click at [598, 53] on span at bounding box center [598, 48] width 8 height 11
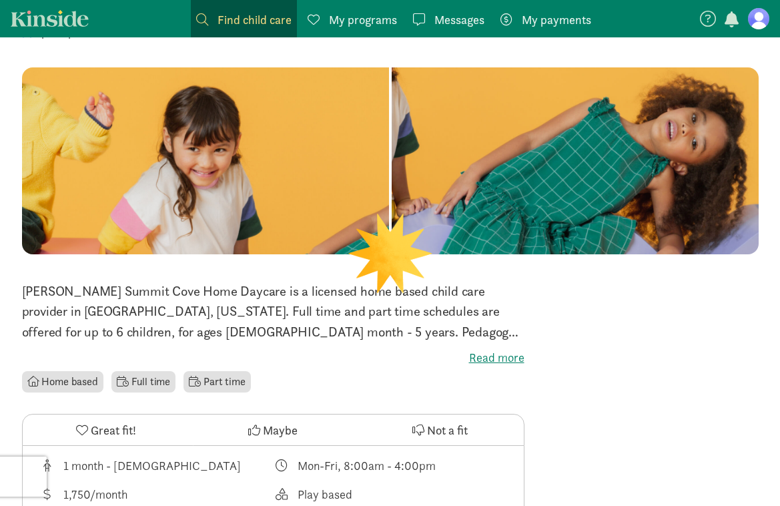
scroll to position [144, 0]
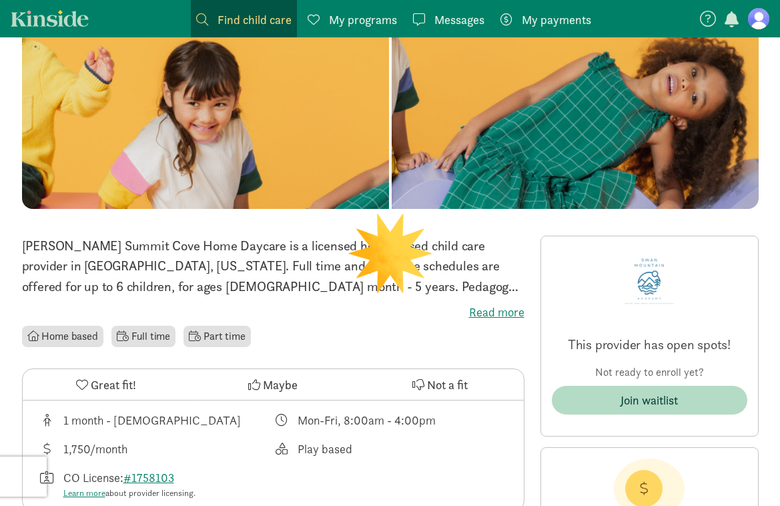
click at [485, 312] on label "Read more" at bounding box center [273, 312] width 502 height 16
click at [0, 0] on input "Read more" at bounding box center [0, 0] width 0 height 0
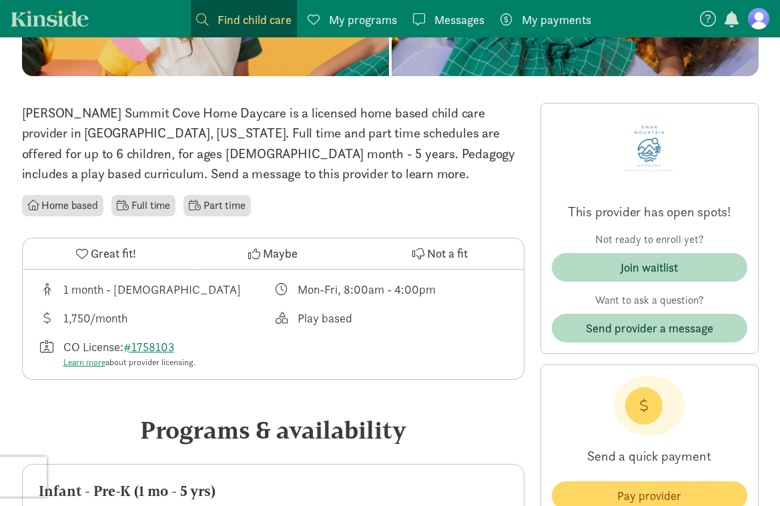
scroll to position [279, 0]
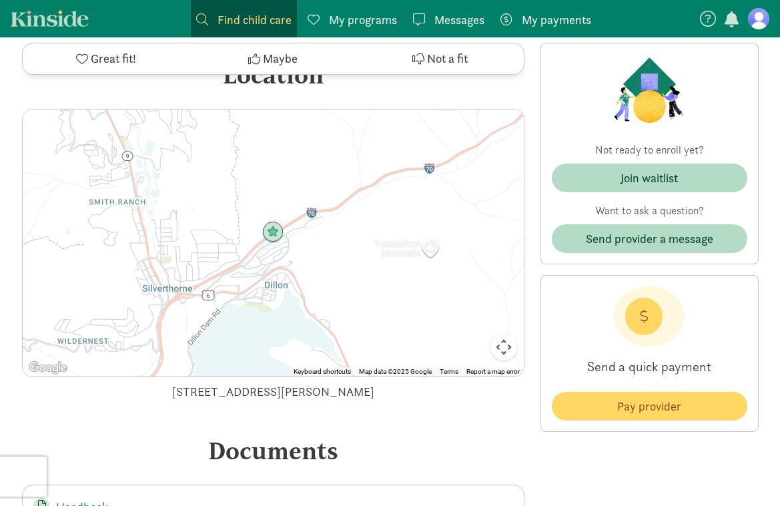
scroll to position [1473, 0]
